Goal: Task Accomplishment & Management: Manage account settings

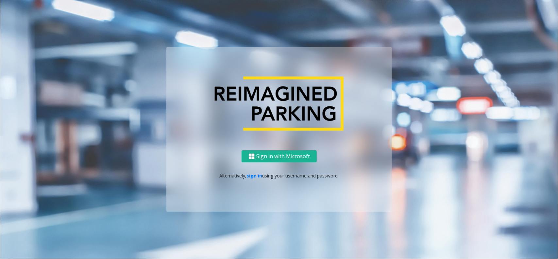
click at [251, 177] on link "sign in" at bounding box center [255, 175] width 16 height 6
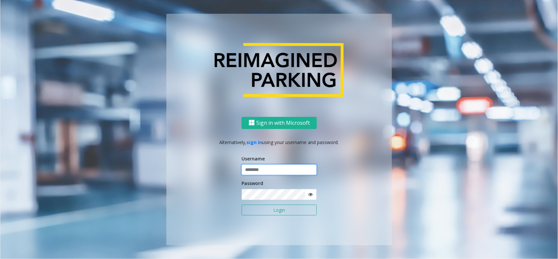
type input "**********"
click at [264, 212] on button "Login" at bounding box center [279, 209] width 75 height 11
